Goal: Information Seeking & Learning: Find specific fact

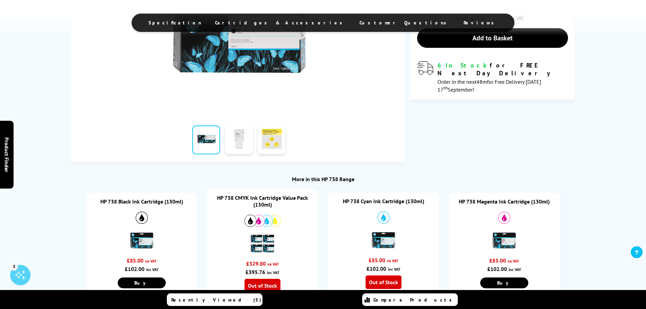
scroll to position [204, 0]
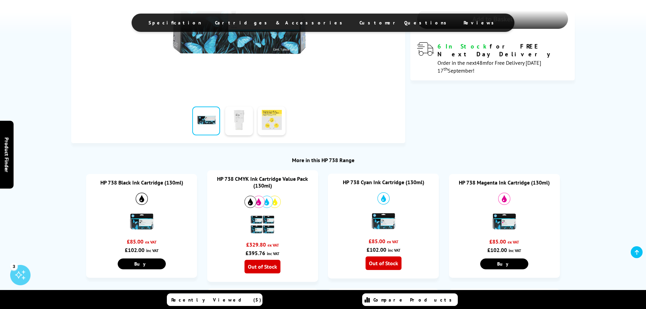
click at [137, 181] on link "HP 738 Black Ink Cartridge (130ml)" at bounding box center [141, 182] width 83 height 7
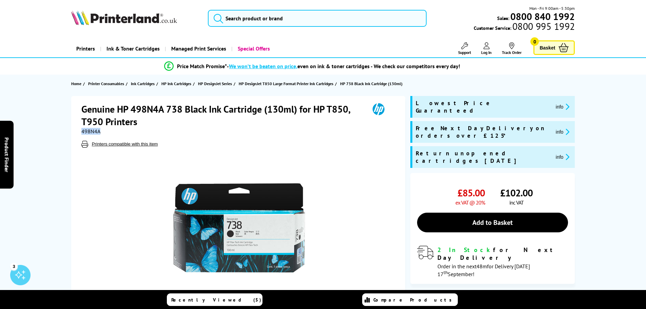
drag, startPoint x: 109, startPoint y: 130, endPoint x: 82, endPoint y: 130, distance: 27.5
click at [82, 130] on div "498N4A" at bounding box center [238, 131] width 315 height 7
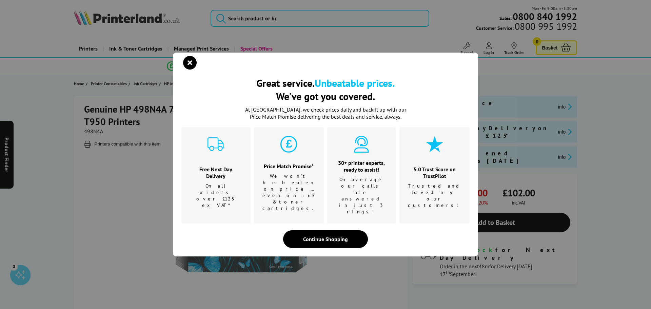
drag, startPoint x: 86, startPoint y: 131, endPoint x: 194, endPoint y: 74, distance: 122.2
click at [194, 70] on icon "close modal" at bounding box center [190, 63] width 14 height 14
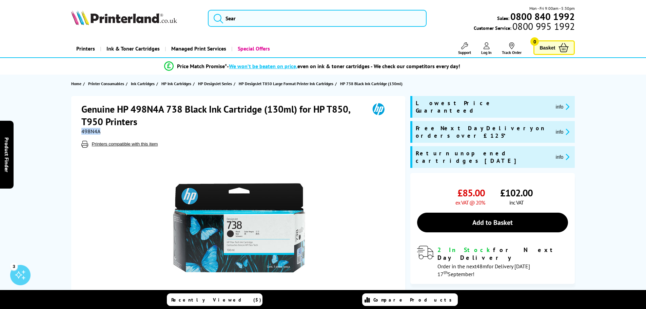
drag, startPoint x: 107, startPoint y: 132, endPoint x: 77, endPoint y: 132, distance: 29.2
click at [77, 132] on div "Genuine HP 498N4A 738 Black Ink Cartridge (130ml) for HP T850, T950 Printers 49…" at bounding box center [238, 221] width 334 height 251
drag, startPoint x: 88, startPoint y: 135, endPoint x: 76, endPoint y: 131, distance: 12.3
click at [76, 131] on div "Genuine HP 498N4A 738 Black Ink Cartridge (130ml) for HP T850, T950 Printers 49…" at bounding box center [238, 221] width 334 height 251
copy span "498N4A"
